Goal: Navigation & Orientation: Understand site structure

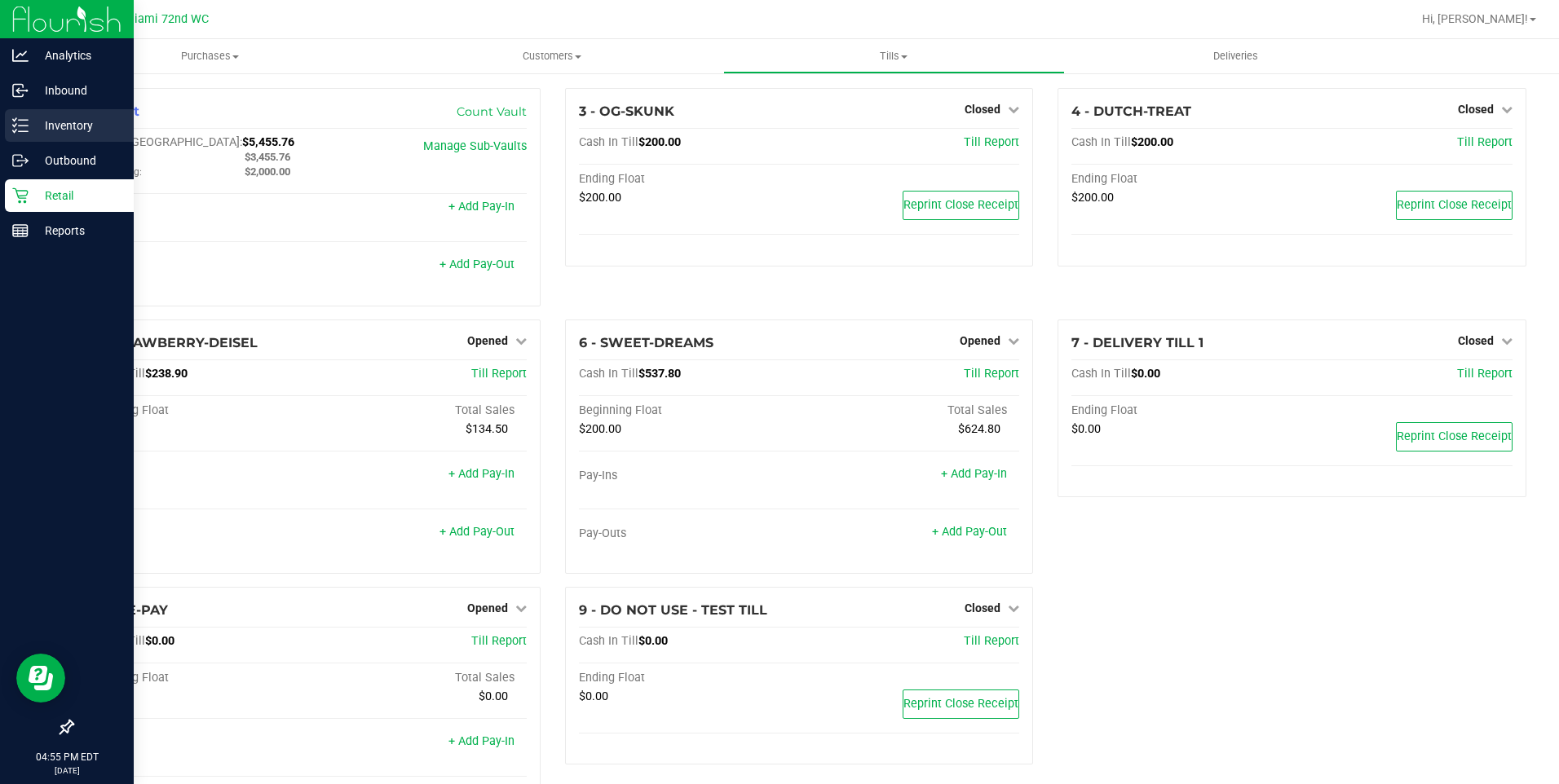
click at [38, 114] on div "Inventory" at bounding box center [69, 125] width 129 height 33
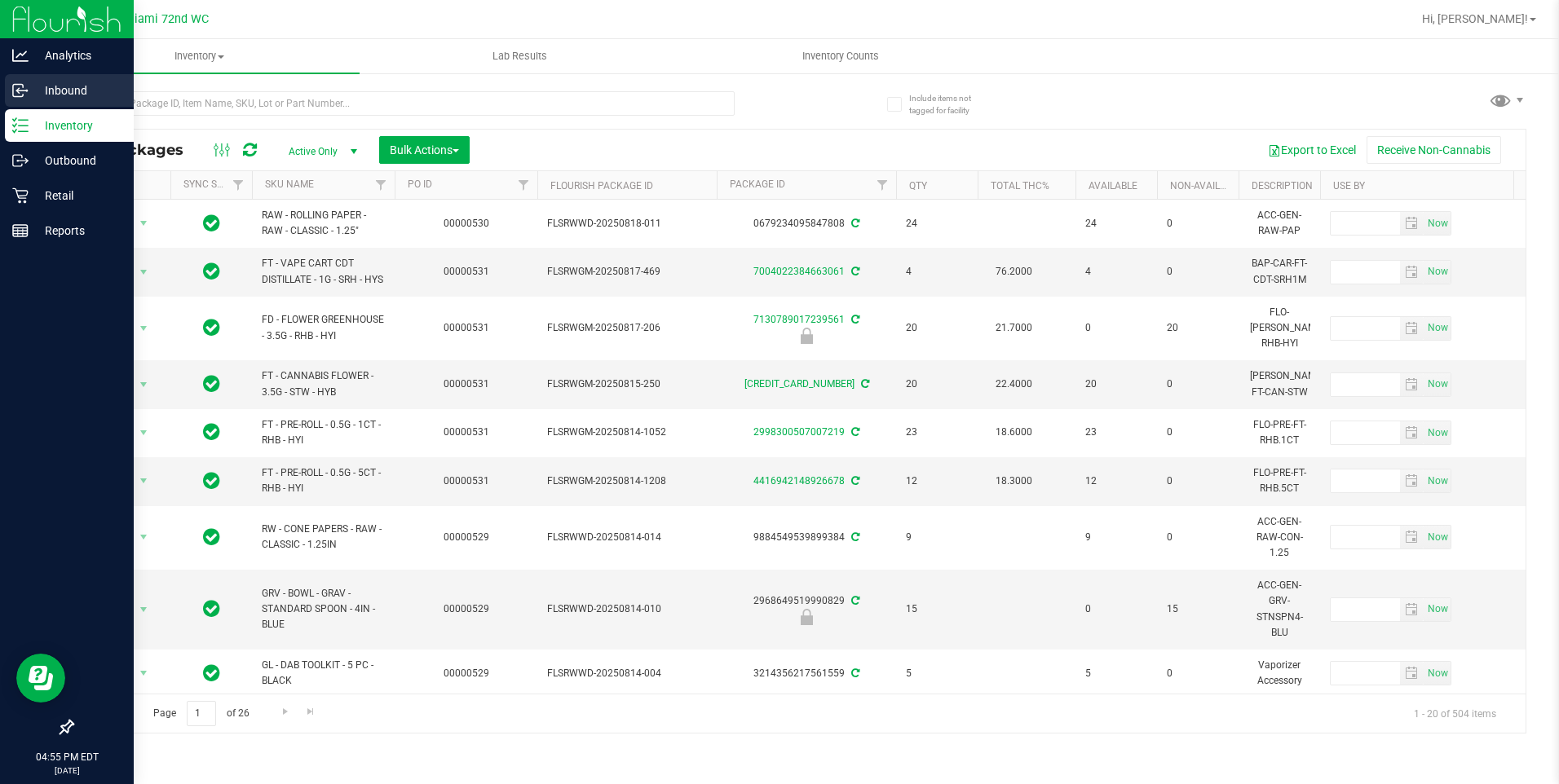
click at [87, 90] on p "Inbound" at bounding box center [77, 90] width 98 height 20
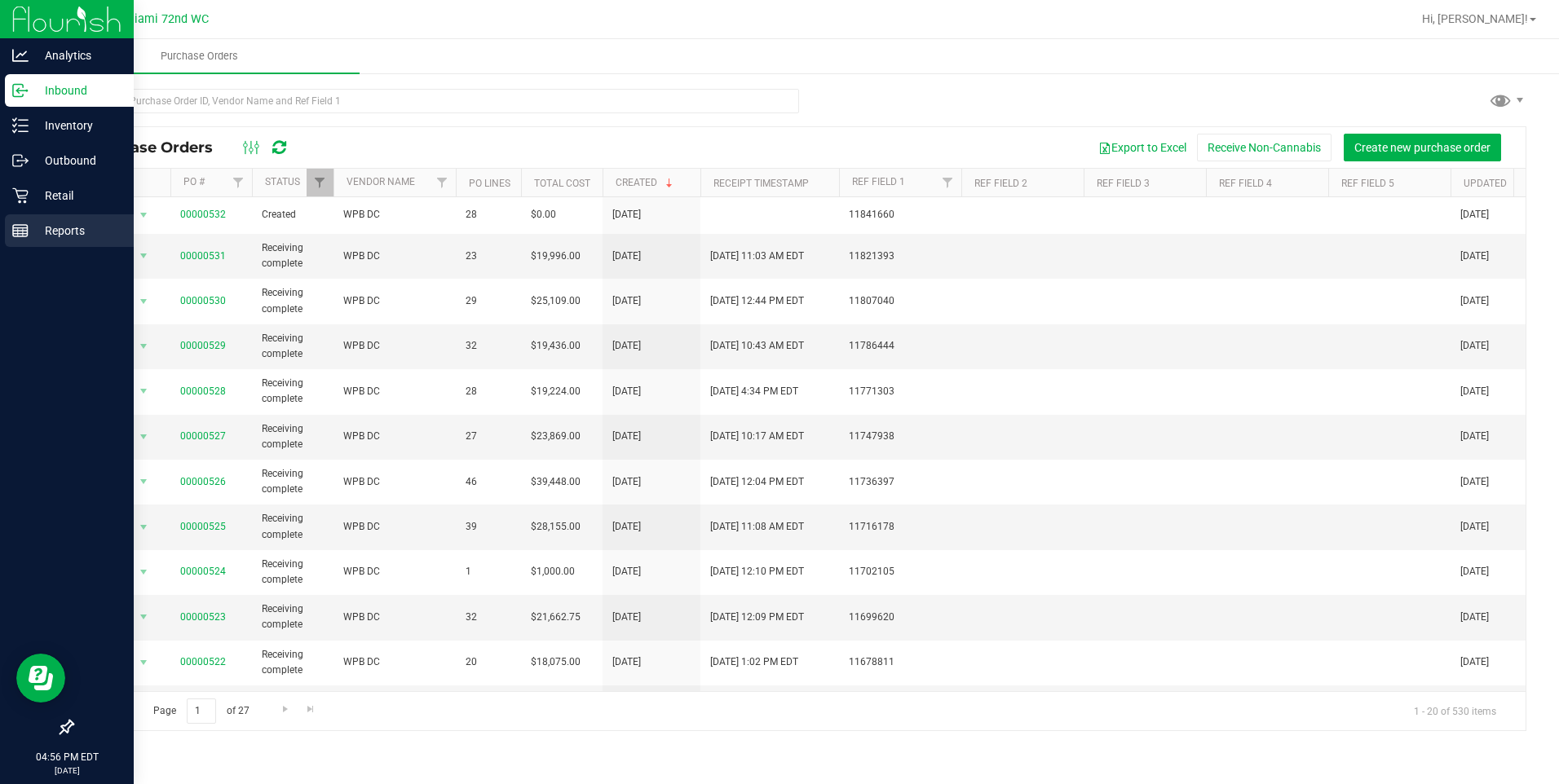
click at [39, 217] on div "Reports" at bounding box center [69, 230] width 129 height 33
